Goal: Task Accomplishment & Management: Manage account settings

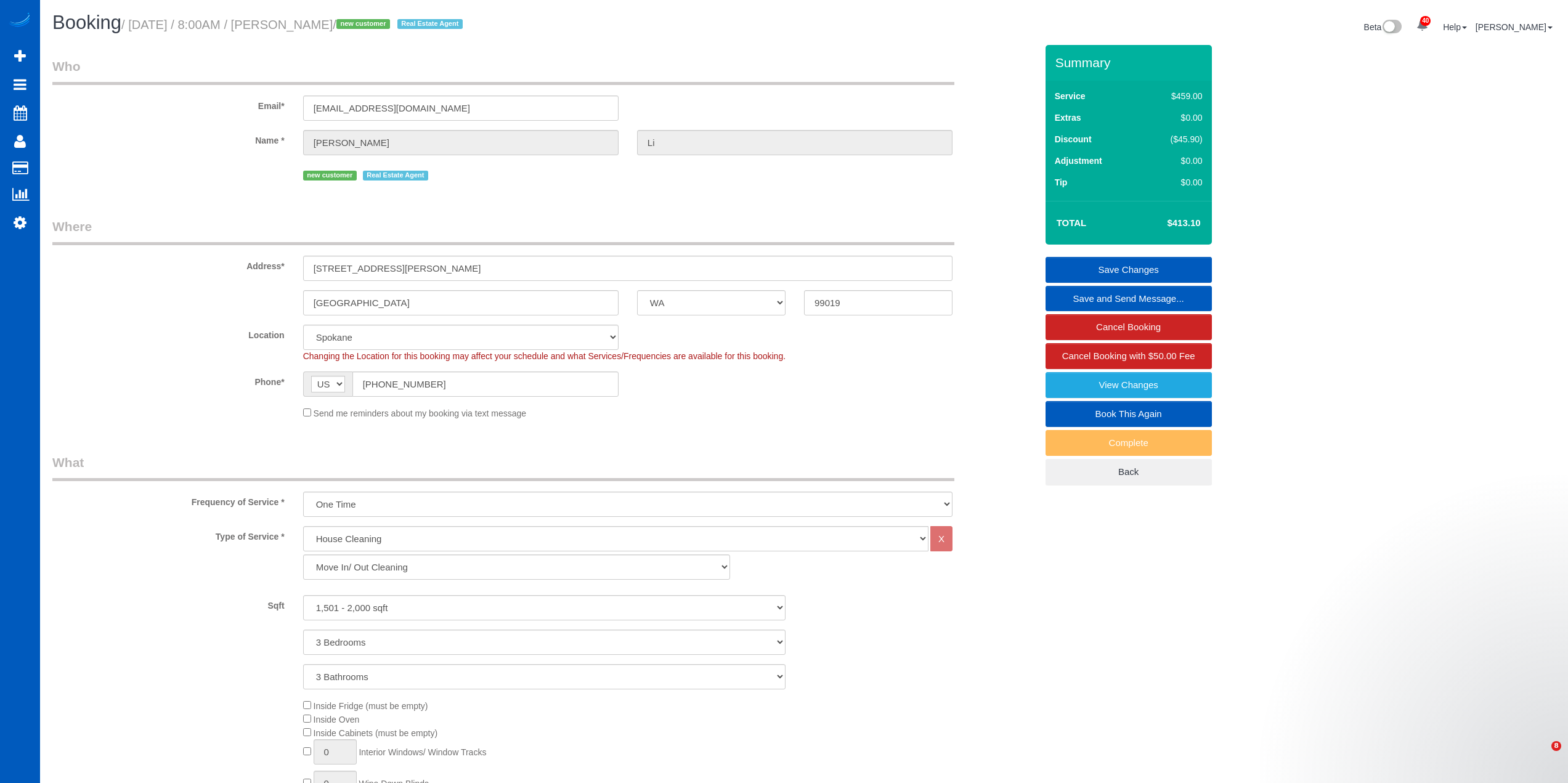
select select "WA"
select select "199"
select select "1501"
select select "3"
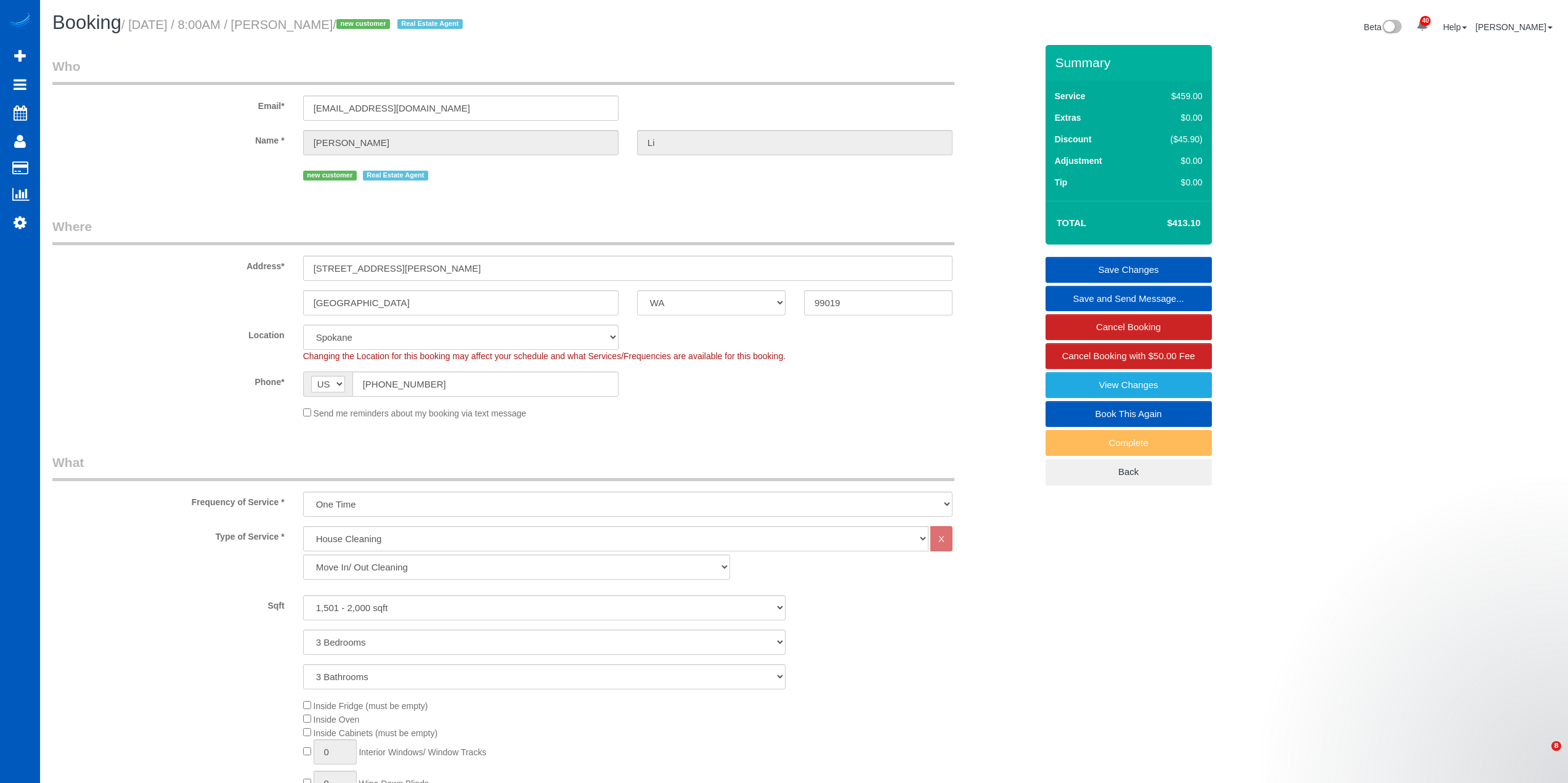
select select "spot1"
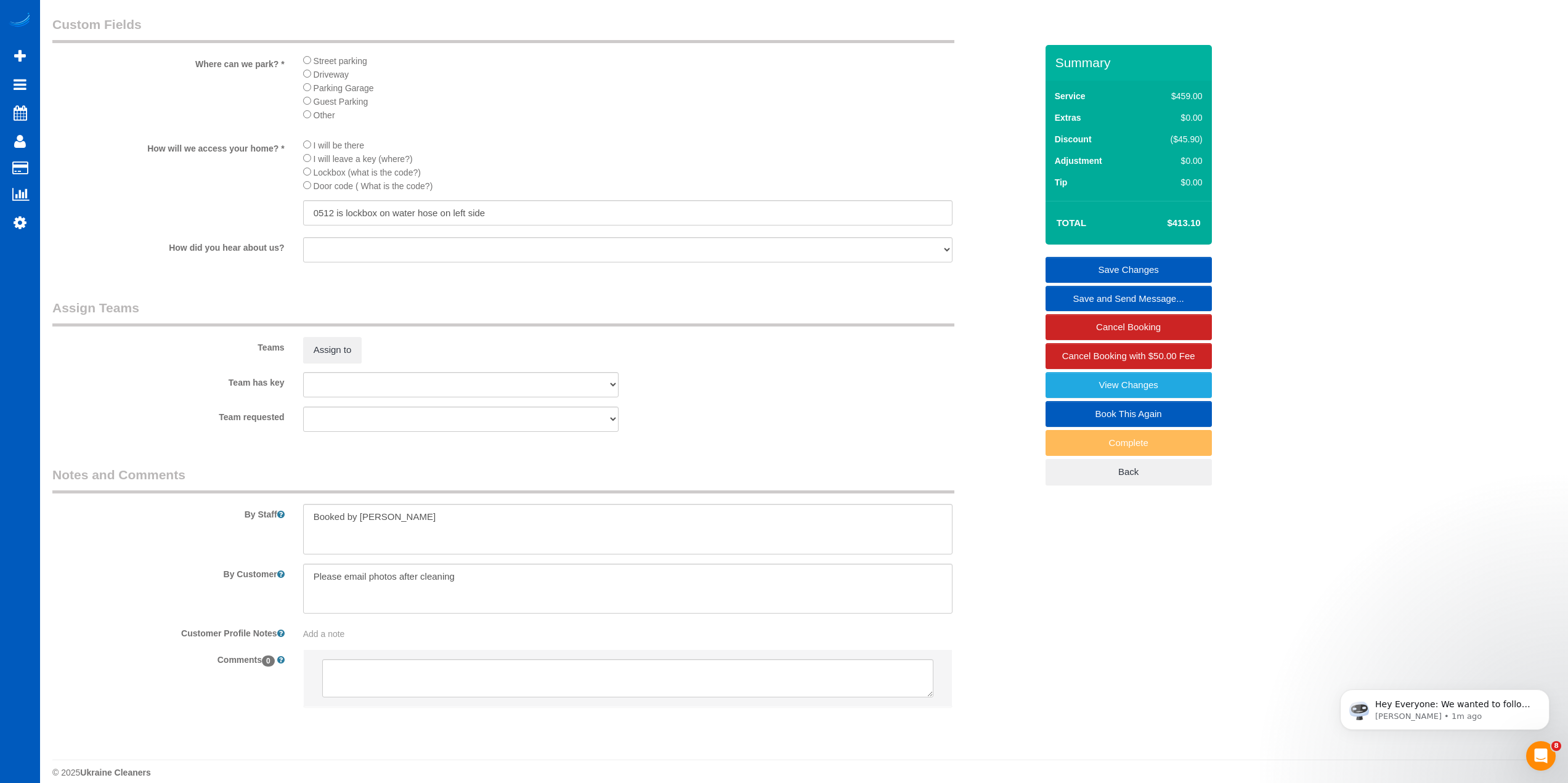
scroll to position [1344, 0]
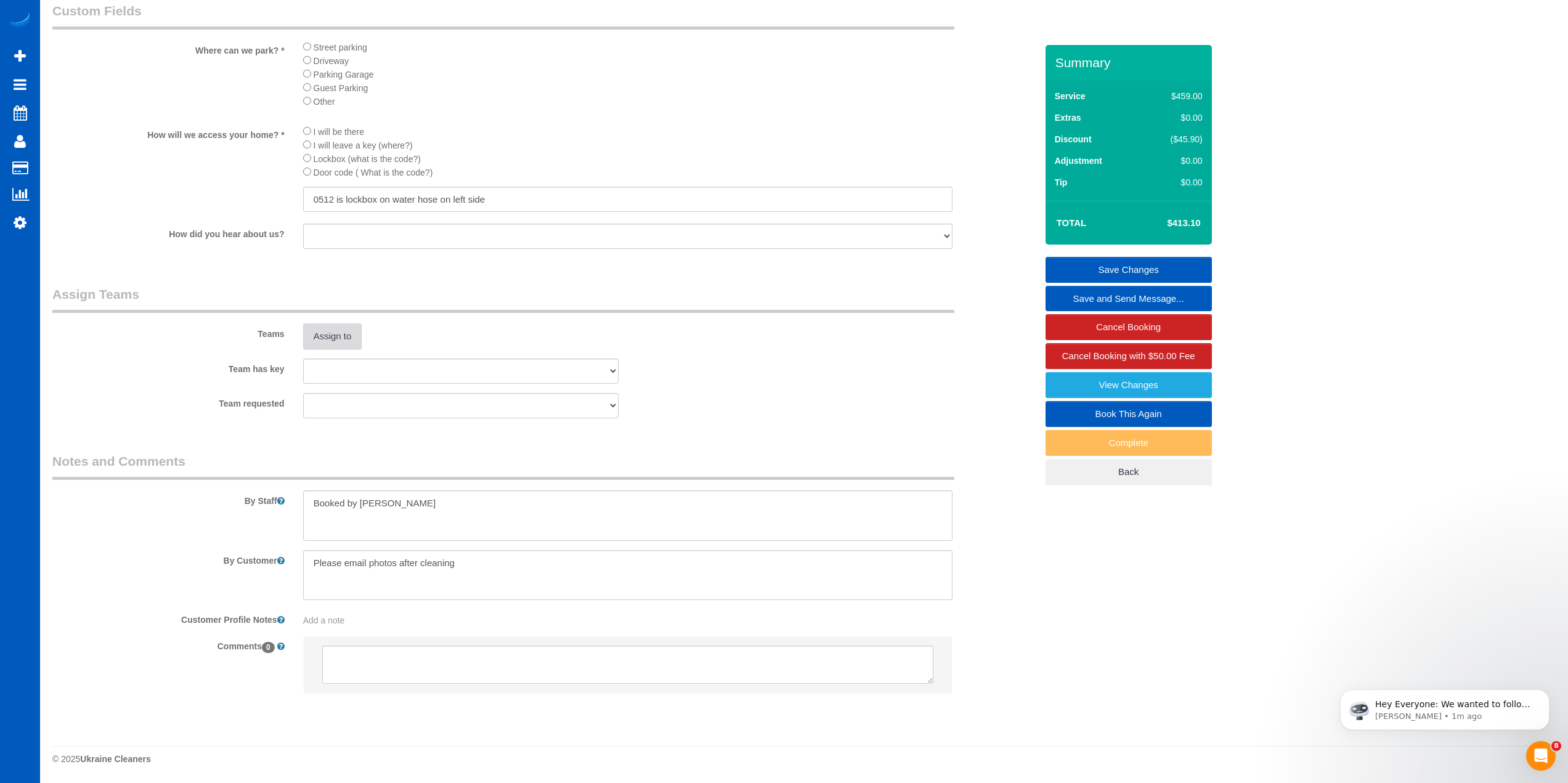
click at [343, 335] on button "Assign to" at bounding box center [333, 336] width 59 height 26
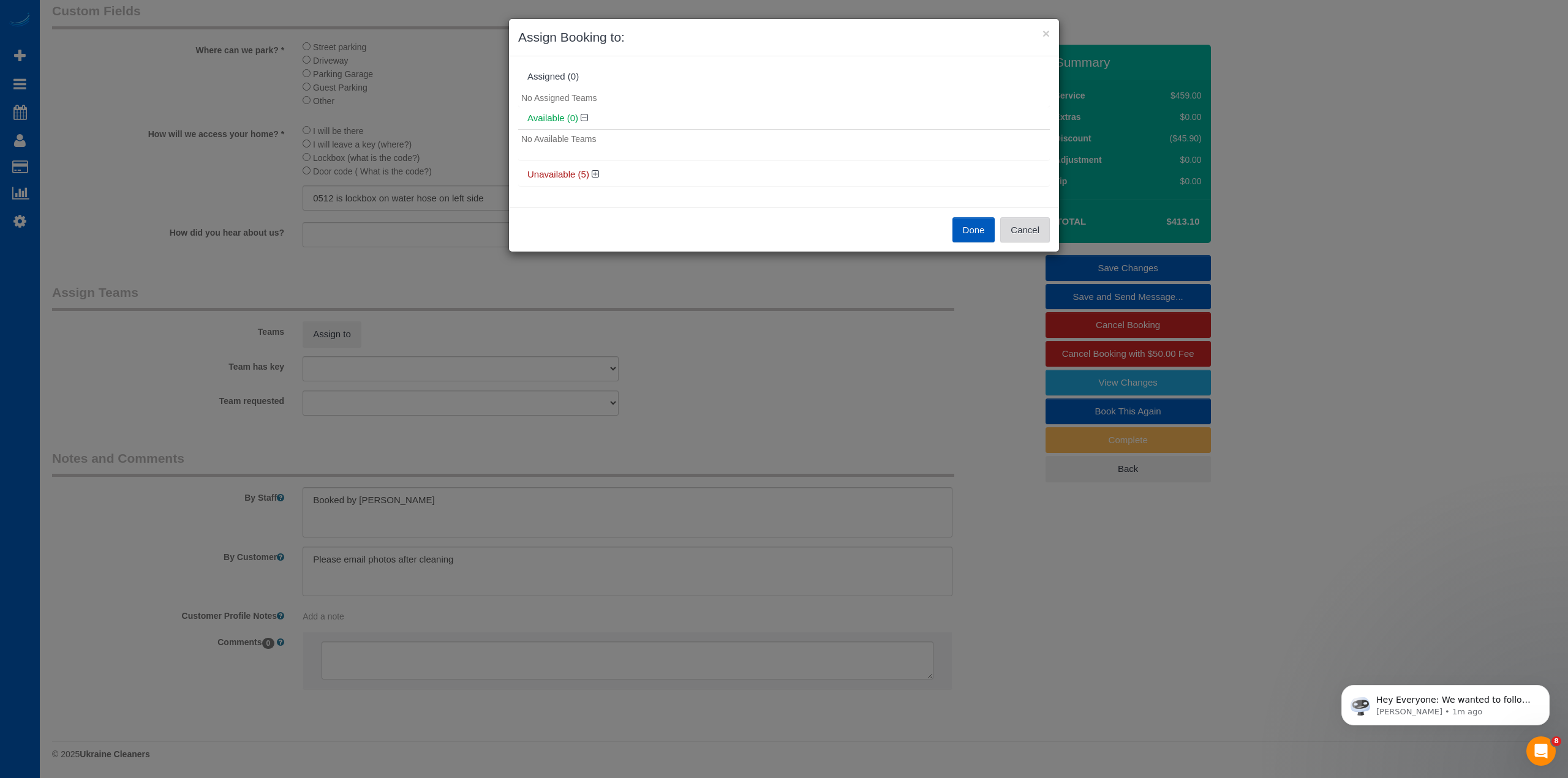
click at [1026, 230] on button "Cancel" at bounding box center [1025, 230] width 50 height 26
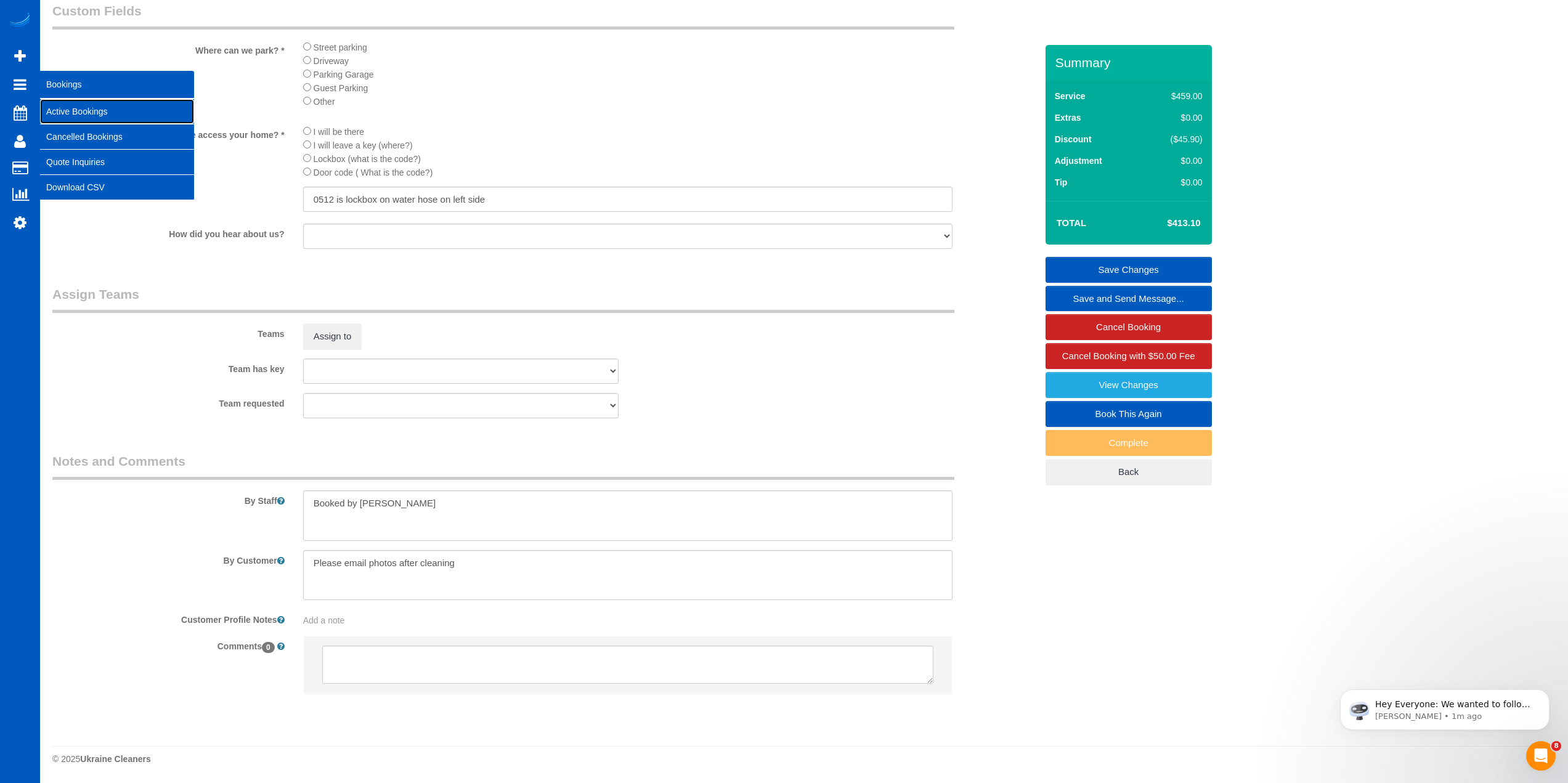
click at [78, 105] on link "Active Bookings" at bounding box center [117, 111] width 154 height 25
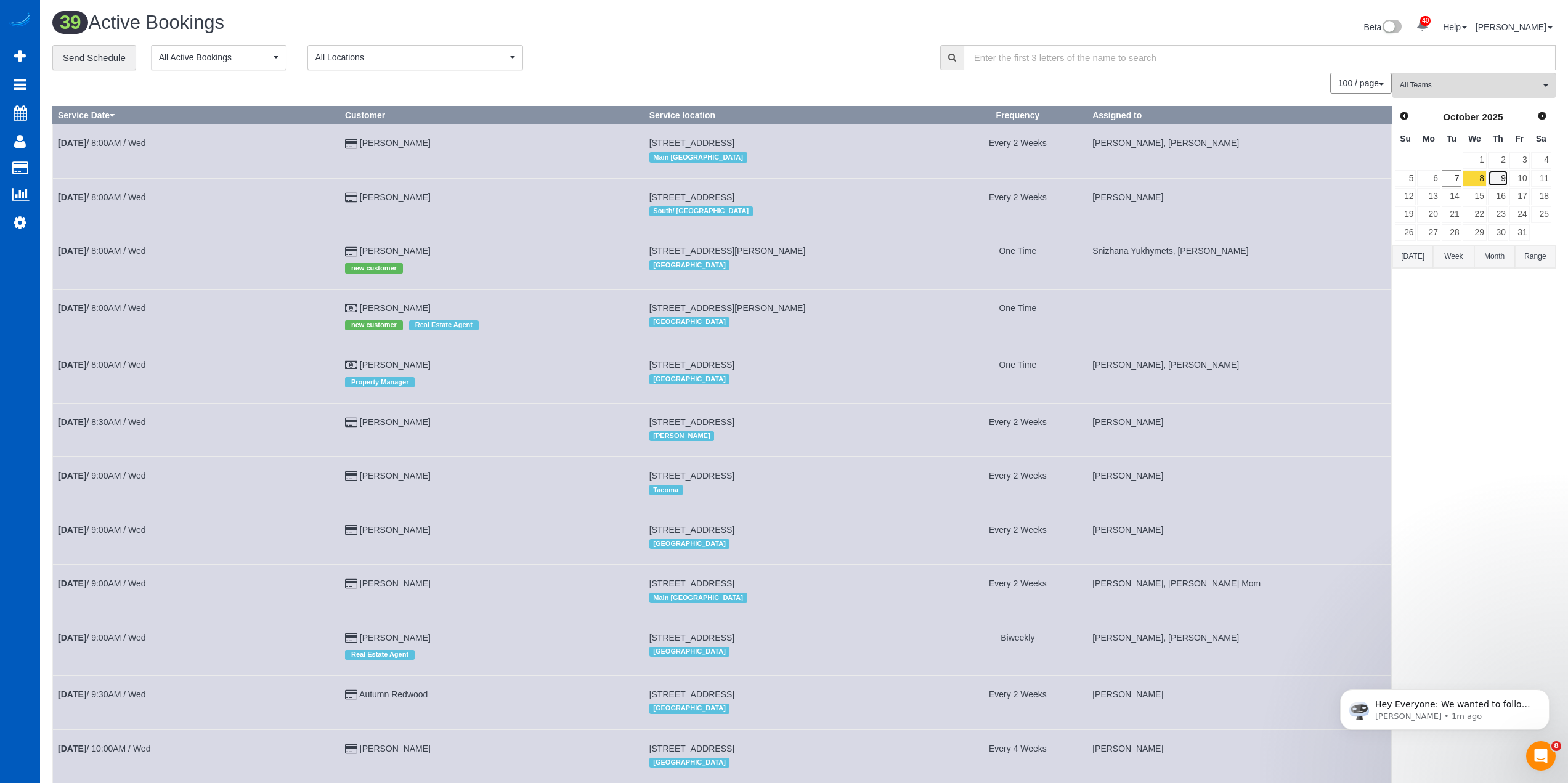
click at [1504, 178] on link "9" at bounding box center [1497, 178] width 20 height 16
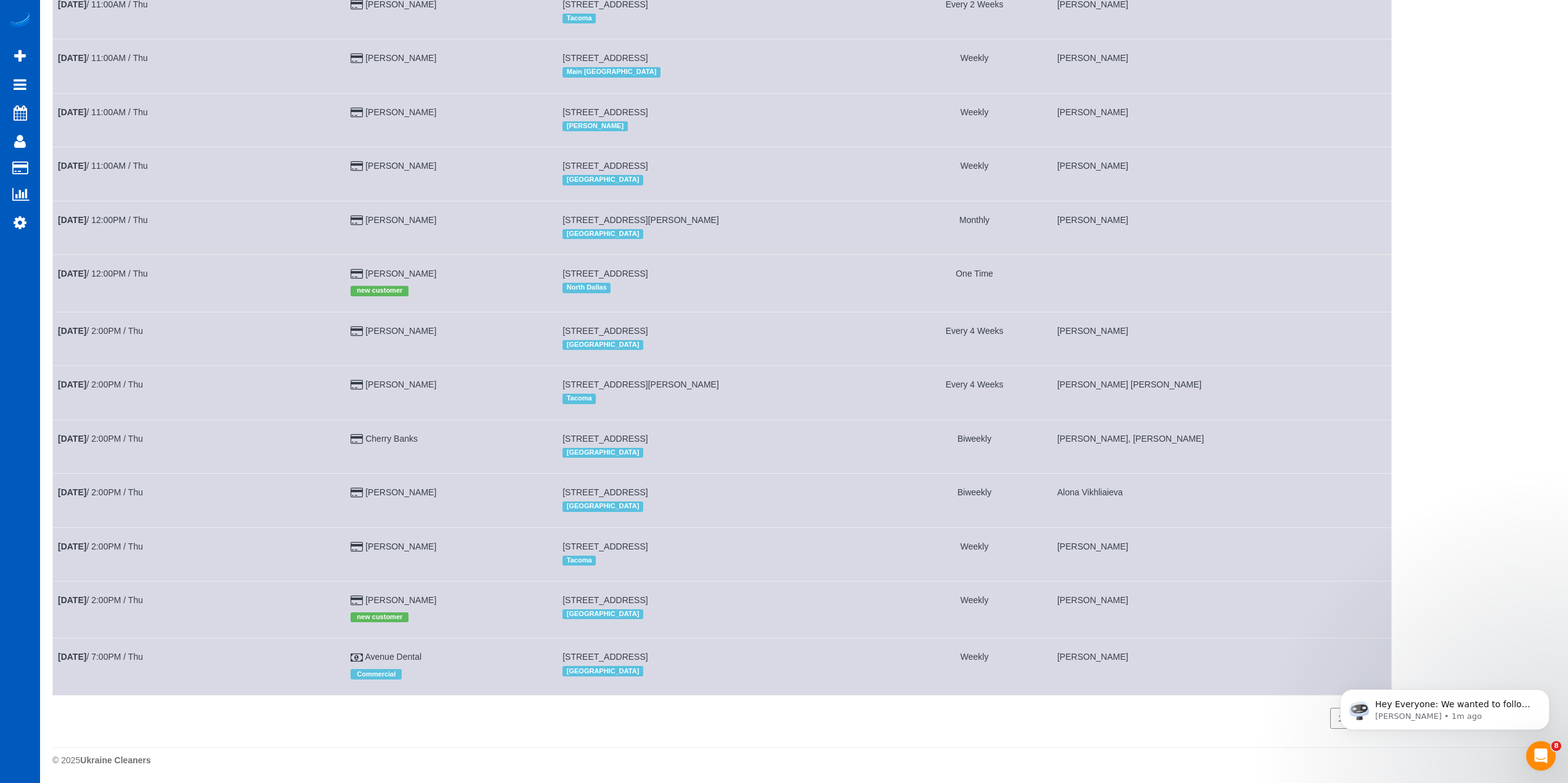
scroll to position [1060, 0]
click at [127, 266] on td "[DATE] 12:00PM / Thu" at bounding box center [199, 282] width 293 height 57
click at [117, 269] on link "[DATE] 12:00PM / Thu" at bounding box center [103, 273] width 90 height 10
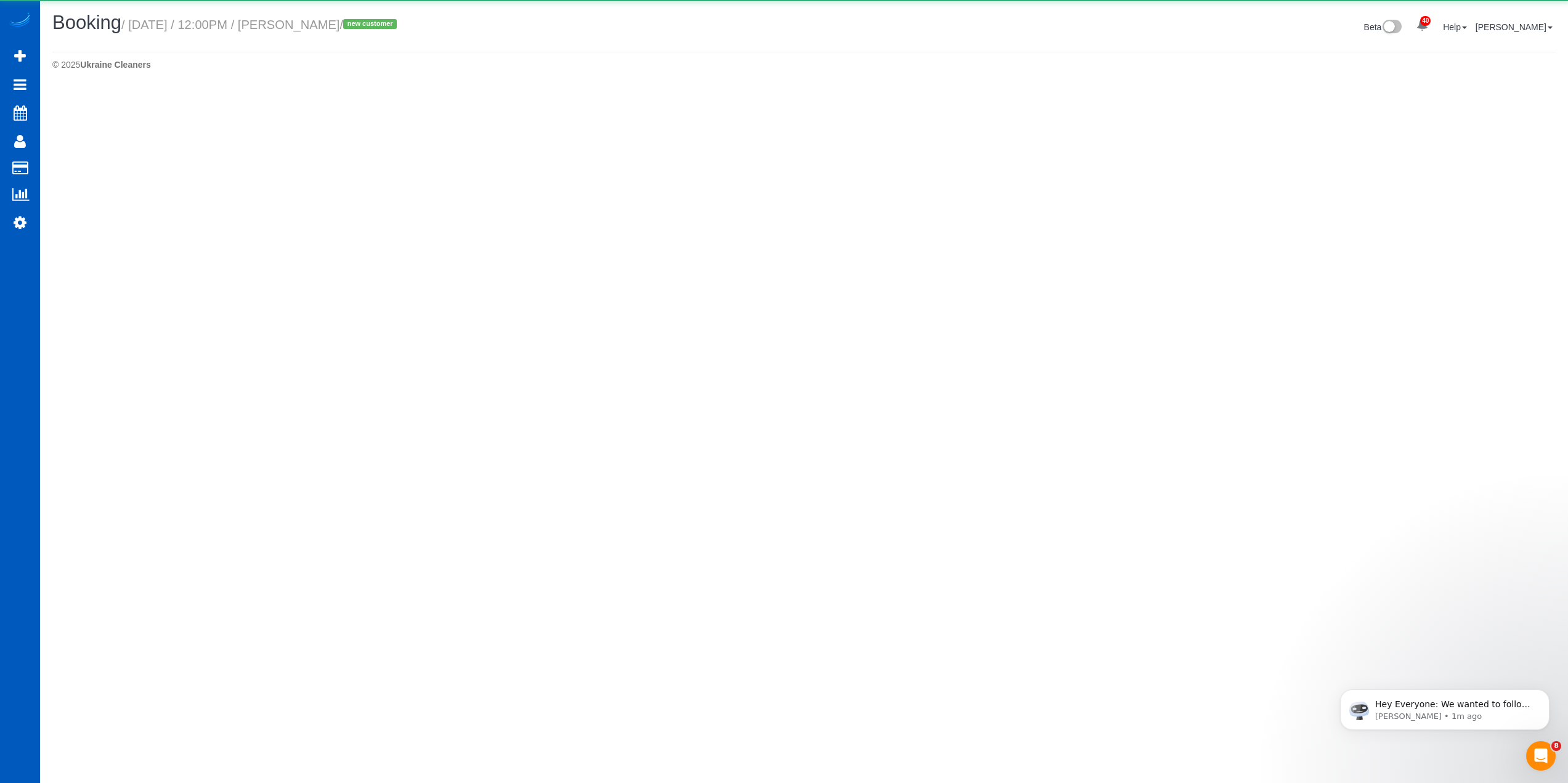
select select "[GEOGRAPHIC_DATA]"
select select "number:8"
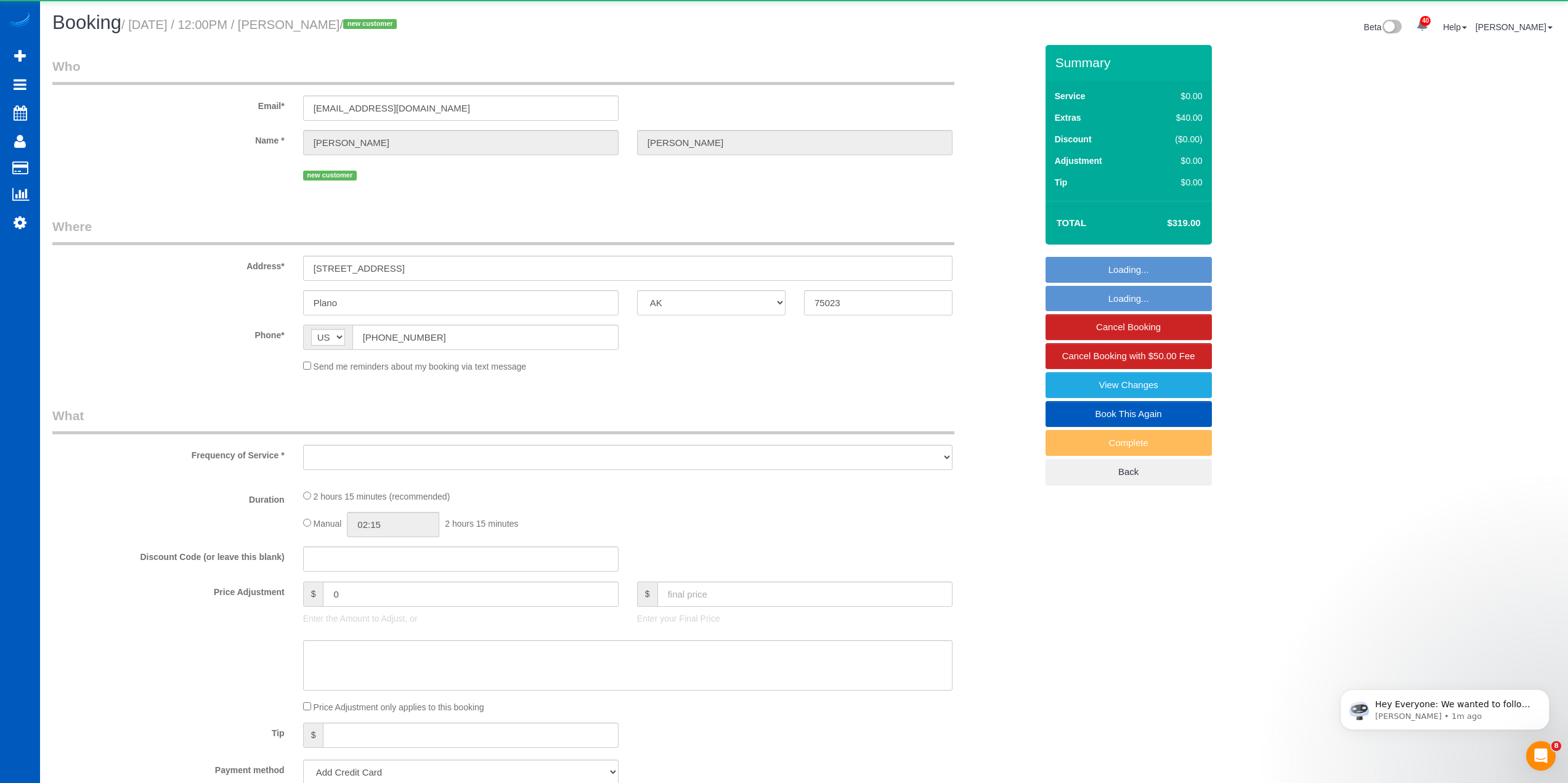
select select "object:5687"
select select "string:fspay-1b407f84-4191-4fdb-b2f6-079f38ff3d27"
select select "199"
select select "1001"
select select "3"
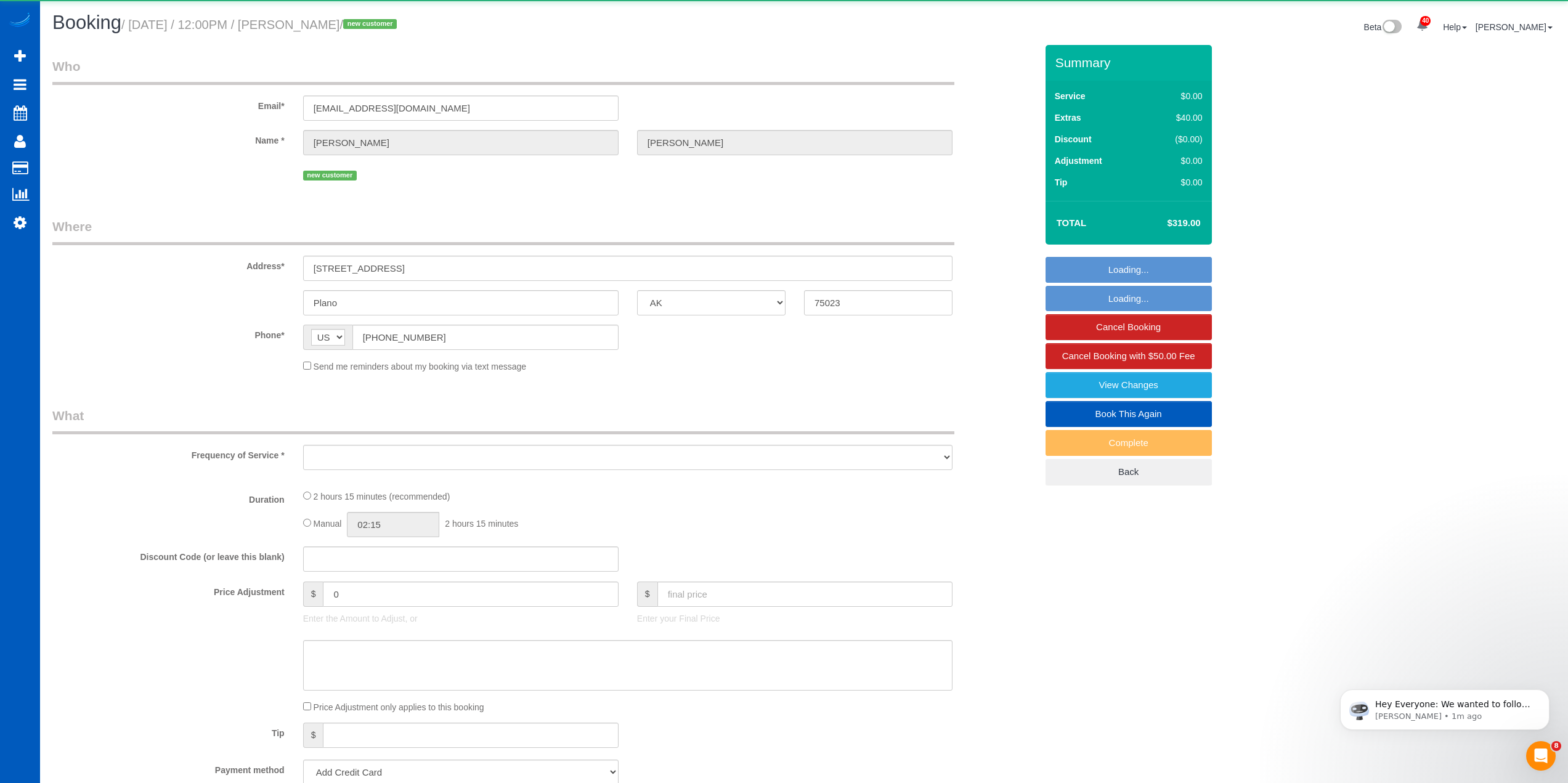
select select "2"
select select "spot15"
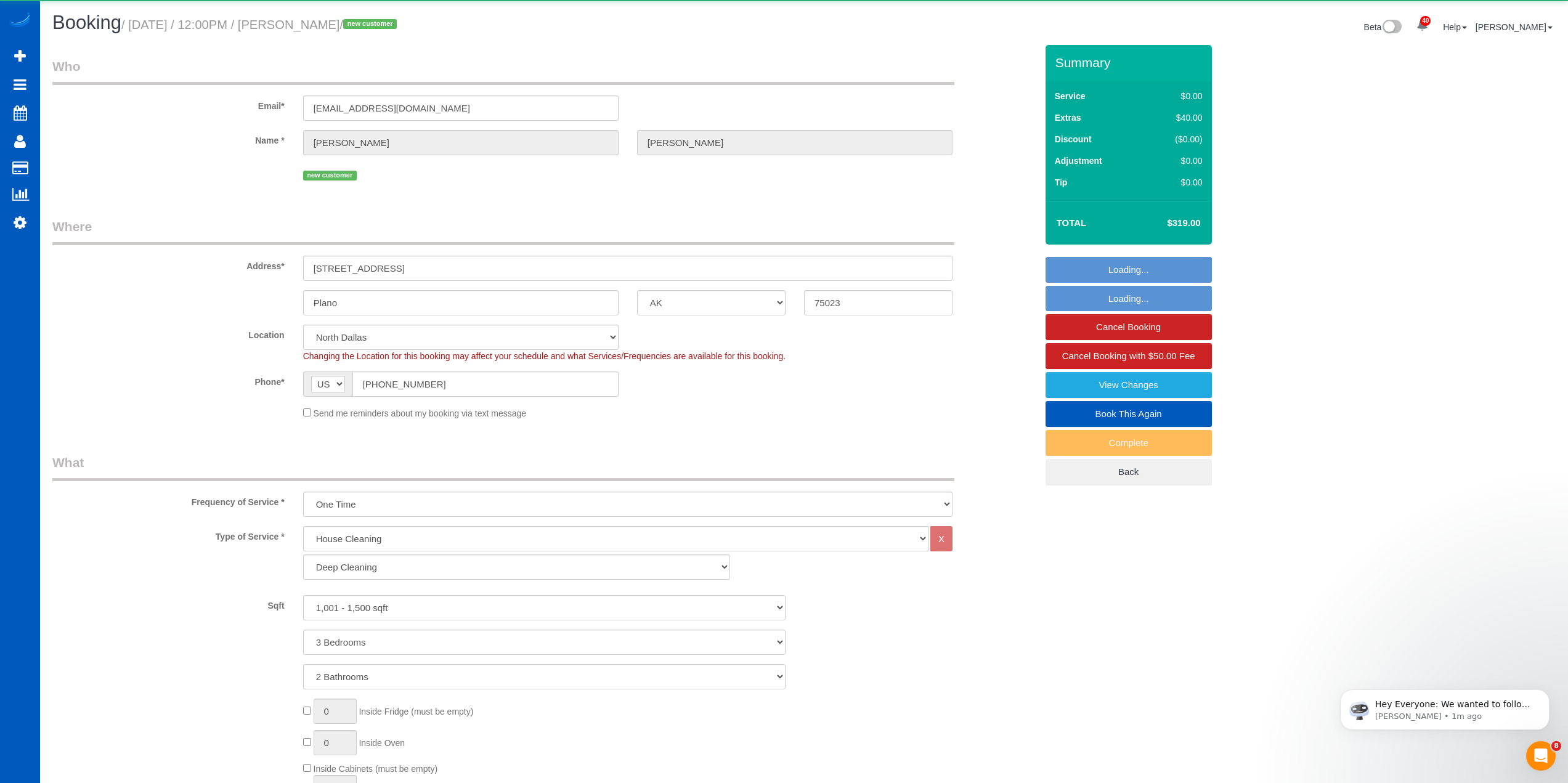
select select "object:5852"
select select "1001"
select select "3"
select select "2"
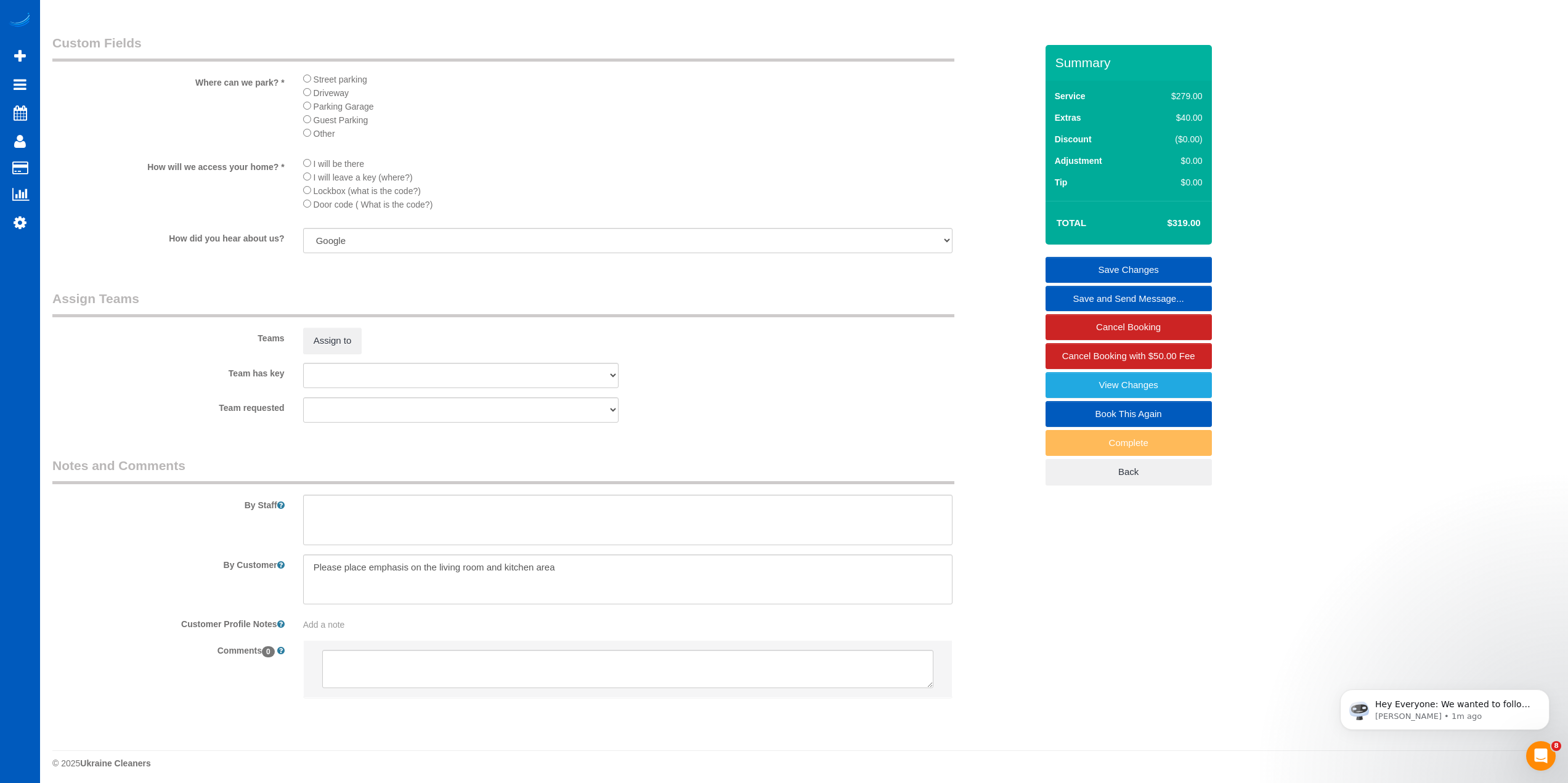
scroll to position [1353, 0]
click at [337, 332] on button "Assign to" at bounding box center [333, 336] width 59 height 26
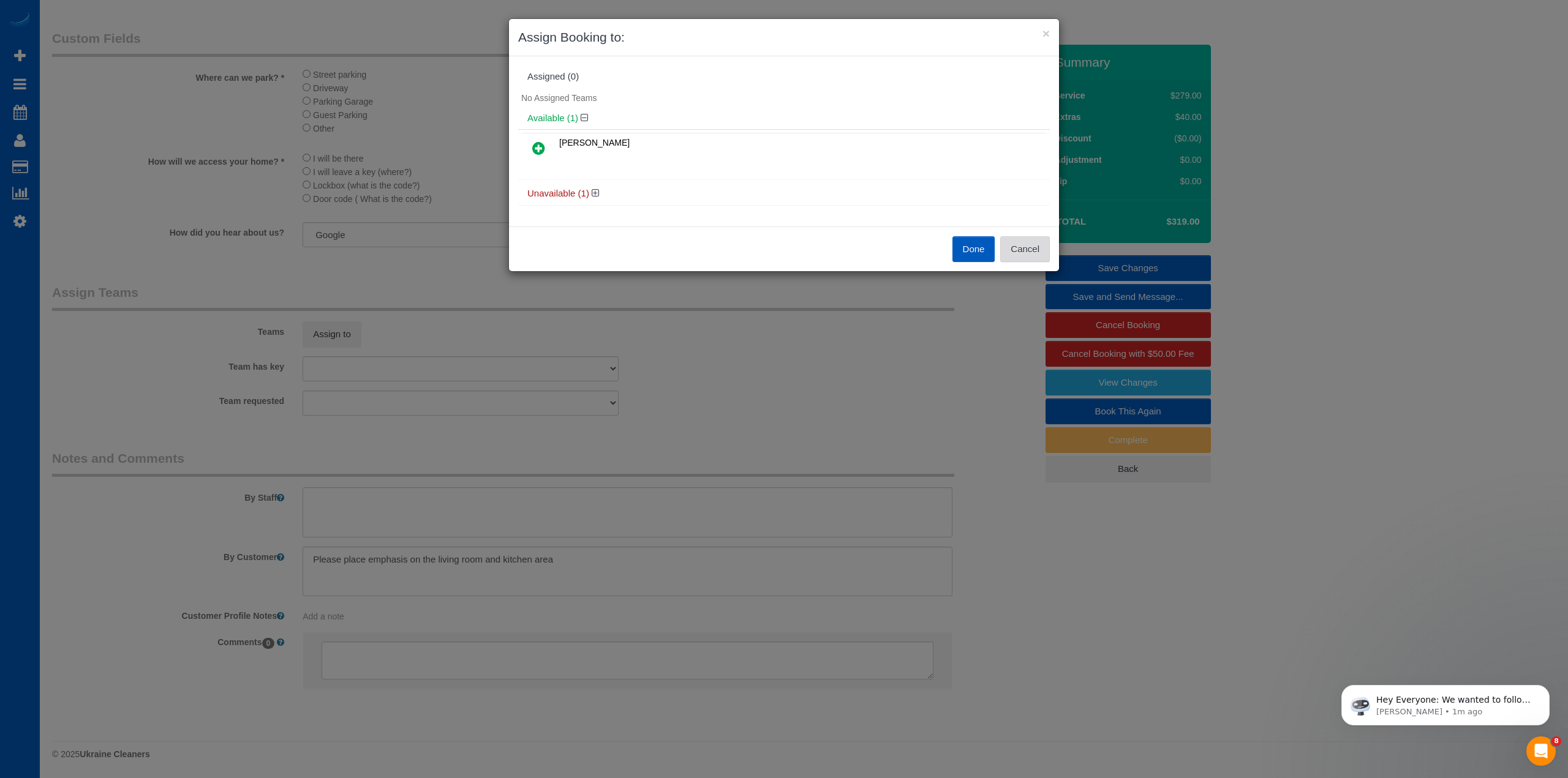
click at [1032, 246] on button "Cancel" at bounding box center [1025, 249] width 50 height 26
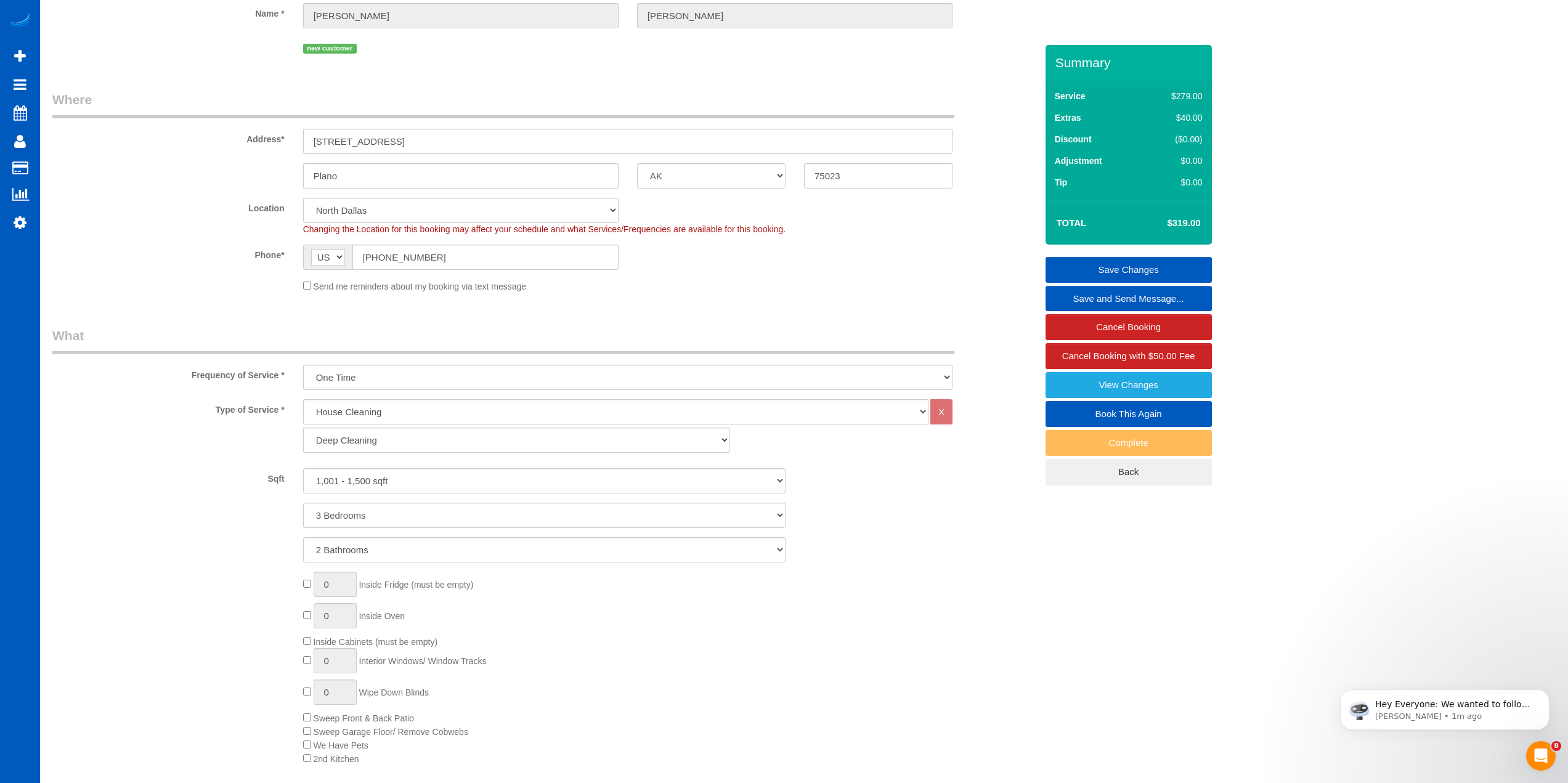
scroll to position [120, 0]
